Goal: Information Seeking & Learning: Check status

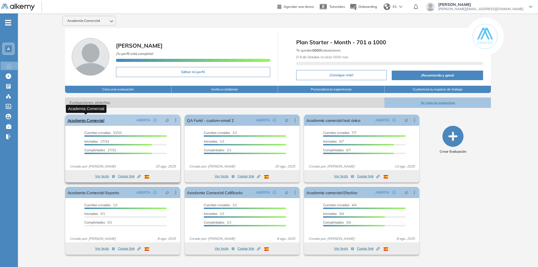
click at [87, 120] on link "Academia Comercial" at bounding box center [85, 120] width 37 height 11
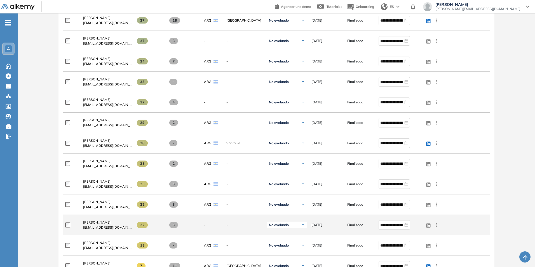
scroll to position [455, 0]
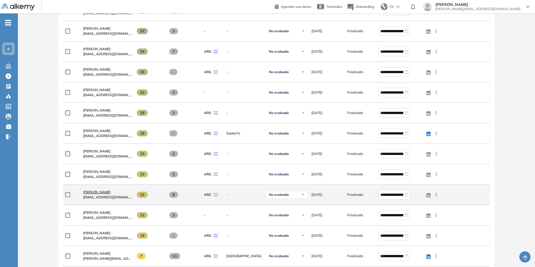
click at [93, 191] on span "[PERSON_NAME]" at bounding box center [96, 192] width 27 height 4
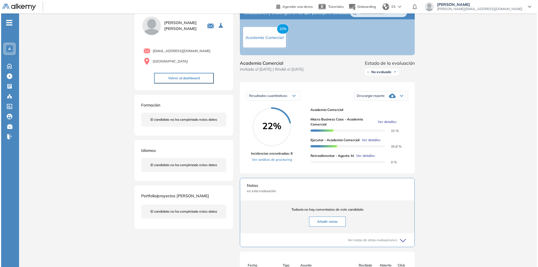
scroll to position [28, 0]
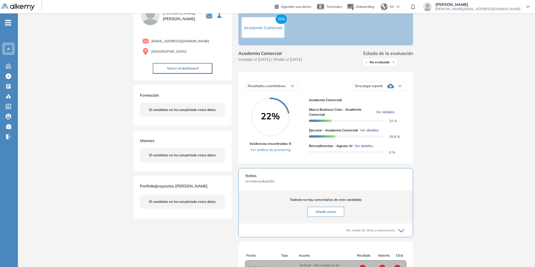
click at [362, 148] on span "Ver detalles" at bounding box center [364, 145] width 19 height 5
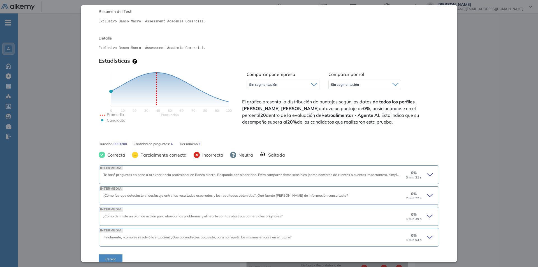
scroll to position [65, 0]
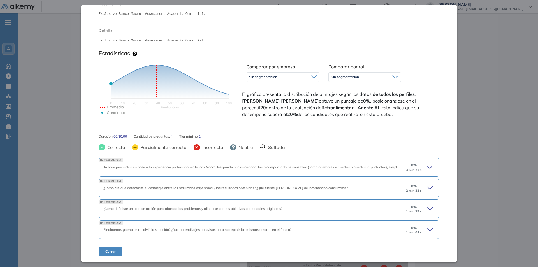
click at [427, 188] on icon at bounding box center [430, 187] width 6 height 3
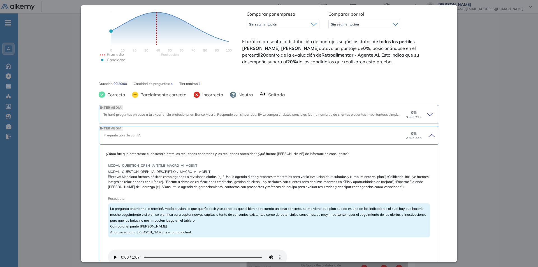
scroll to position [121, 0]
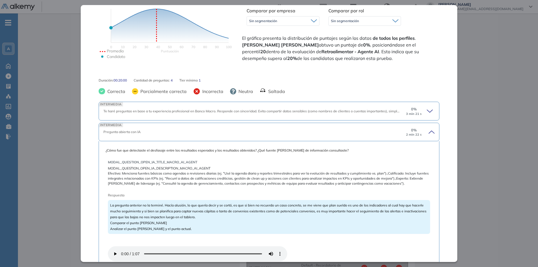
click at [427, 112] on icon at bounding box center [430, 111] width 8 height 8
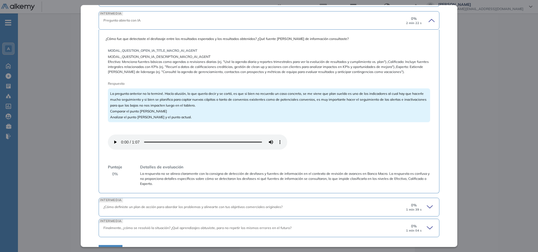
scroll to position [398, 0]
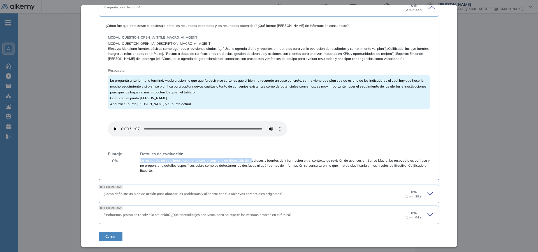
drag, startPoint x: 140, startPoint y: 162, endPoint x: 250, endPoint y: 163, distance: 110.0
click at [250, 163] on span "La respuesta no se alinea claramente con la consigna de detección de desfases y…" at bounding box center [285, 165] width 290 height 15
drag, startPoint x: 394, startPoint y: 162, endPoint x: 430, endPoint y: 162, distance: 35.3
click at [430, 162] on div "¿Cómo fue que detectaste el desfasaje entre los resultados esperados y los resu…" at bounding box center [269, 99] width 340 height 164
click at [315, 141] on div "MODAL_QUESTION_OPEN_IA_TITLE_MACRO_AI_AGENT MODAL_QUESTION_OPEN_IA_DESCRIPTION_…" at bounding box center [269, 102] width 322 height 143
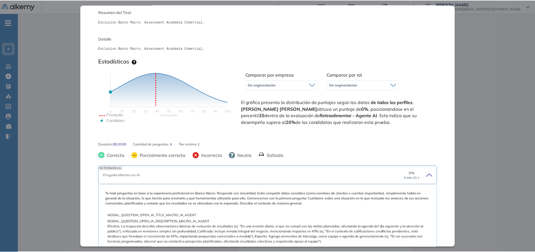
scroll to position [0, 0]
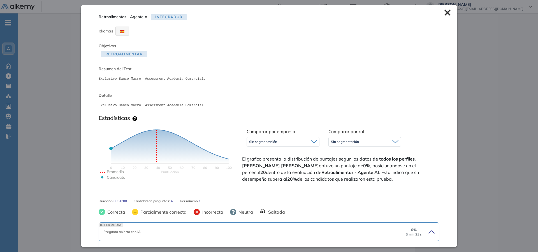
click at [444, 13] on icon at bounding box center [447, 13] width 6 height 6
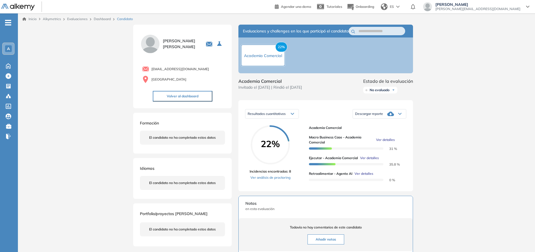
click at [8, 48] on span "A" at bounding box center [8, 48] width 3 height 4
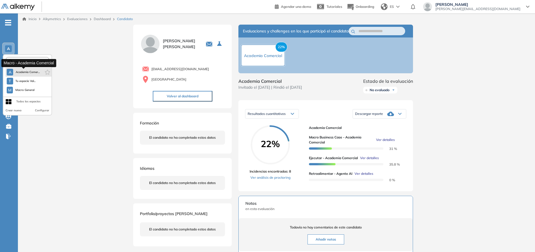
click at [21, 73] on span "Academia Comer..." at bounding box center [27, 72] width 24 height 4
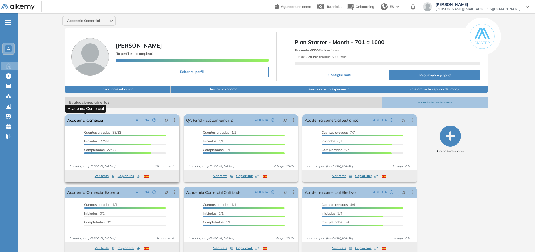
click at [86, 120] on link "Academia Comercial" at bounding box center [85, 120] width 37 height 11
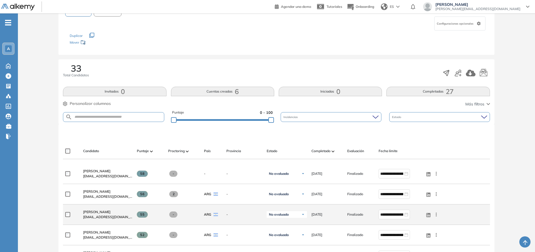
scroll to position [56, 0]
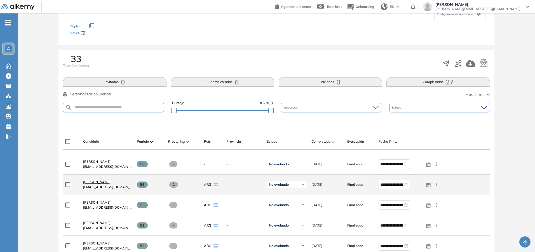
click at [88, 181] on span "[PERSON_NAME]" at bounding box center [96, 182] width 27 height 4
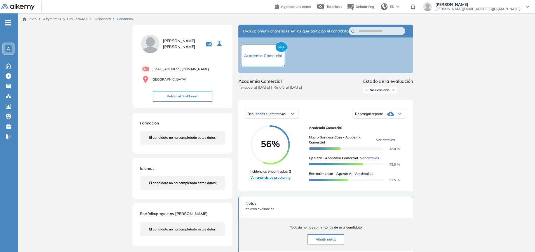
click at [272, 180] on link "Ver análisis de proctoring" at bounding box center [270, 177] width 41 height 5
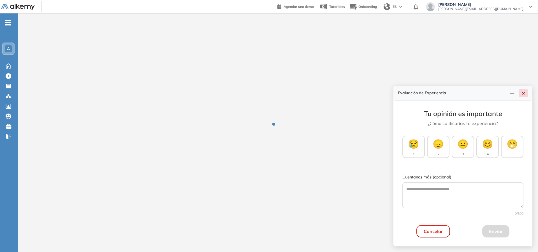
click at [524, 95] on button "button" at bounding box center [523, 93] width 9 height 8
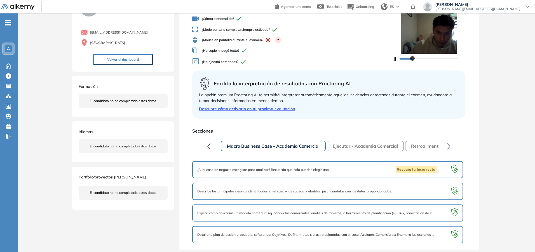
scroll to position [39, 0]
click at [422, 142] on button "Retroalimentar - Agente AI" at bounding box center [439, 146] width 69 height 10
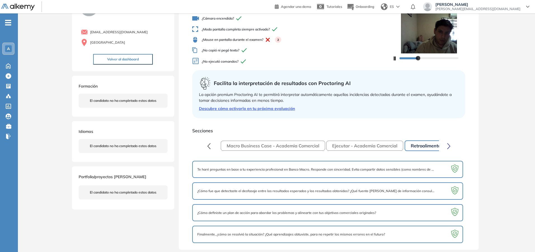
click at [379, 144] on button "Ejecutar - Academia Comercial" at bounding box center [364, 146] width 77 height 10
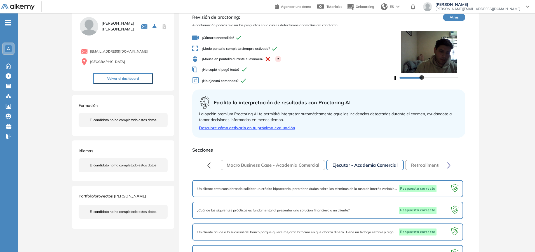
scroll to position [0, 0]
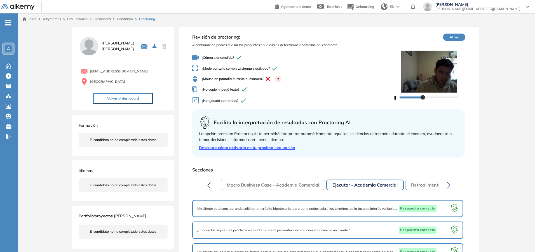
click at [454, 35] on button "Atrás" at bounding box center [454, 37] width 22 height 7
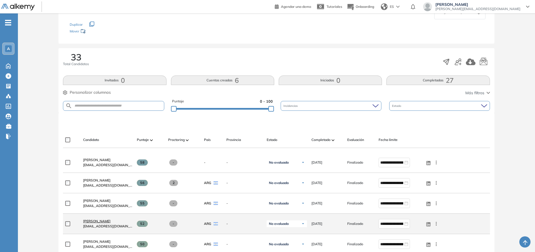
scroll to position [84, 0]
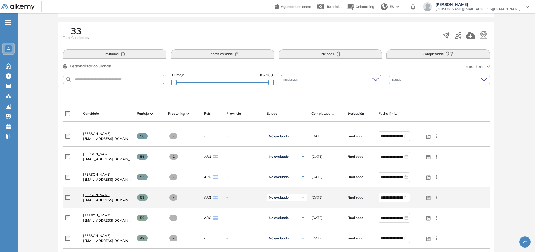
click at [98, 193] on span "[PERSON_NAME]" at bounding box center [96, 195] width 27 height 4
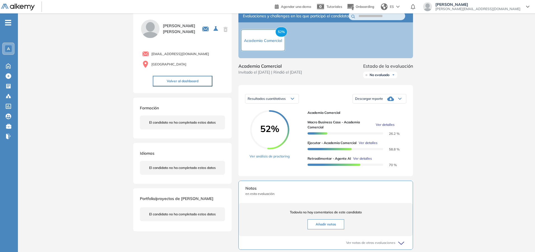
scroll to position [56, 0]
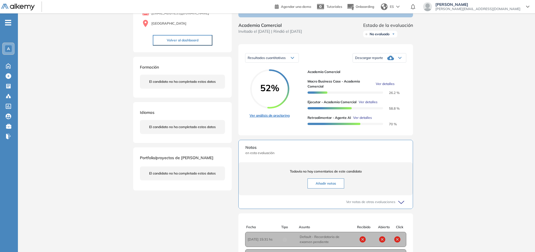
click at [270, 118] on link "Ver análisis de proctoring" at bounding box center [270, 115] width 40 height 5
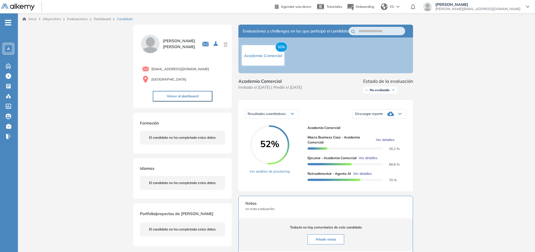
click at [7, 49] on span "A" at bounding box center [8, 48] width 3 height 4
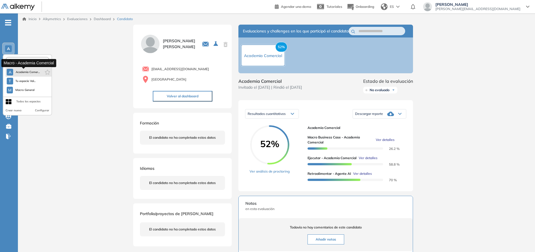
click at [18, 71] on span "Academia Comer..." at bounding box center [27, 72] width 24 height 4
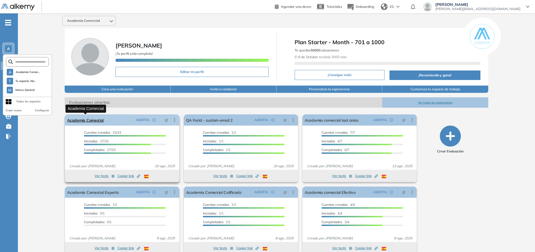
click at [83, 117] on link "Academia Comercial" at bounding box center [85, 120] width 37 height 11
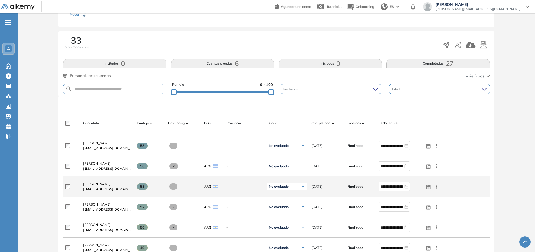
scroll to position [84, 0]
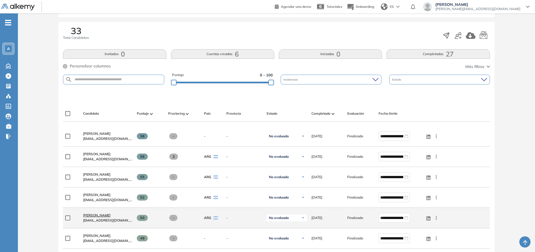
click at [97, 214] on span "[PERSON_NAME]" at bounding box center [96, 215] width 27 height 4
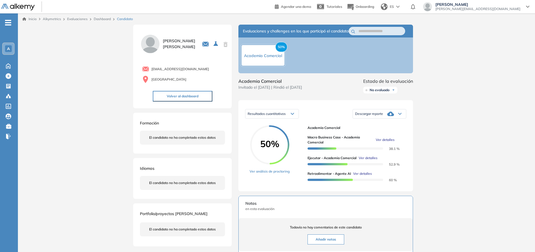
scroll to position [28, 0]
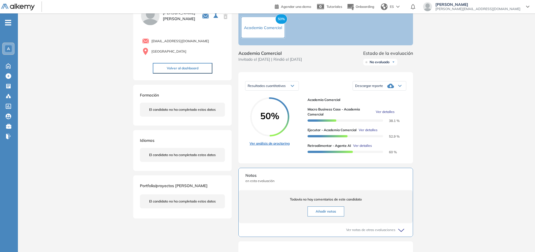
click at [273, 146] on link "Ver análisis de proctoring" at bounding box center [270, 143] width 40 height 5
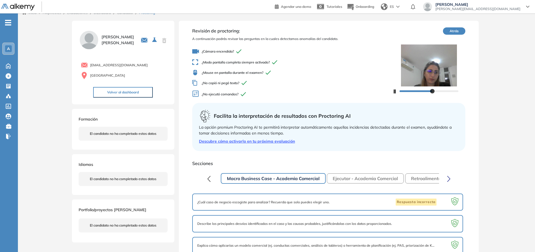
scroll to position [17, 0]
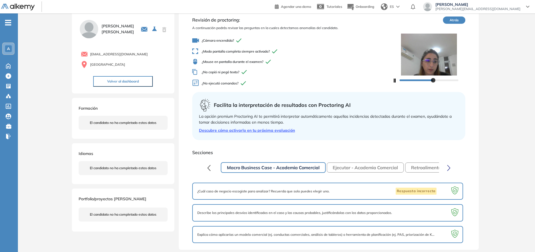
click at [420, 167] on button "Retroalimentar - Agente AI" at bounding box center [439, 168] width 69 height 10
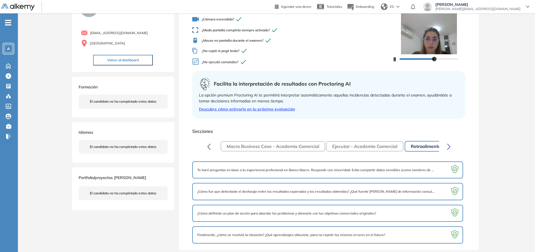
scroll to position [39, 0]
